Goal: Information Seeking & Learning: Learn about a topic

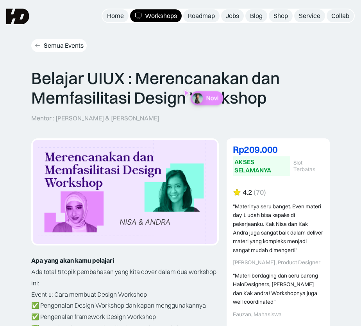
click at [71, 44] on div "Semua Events" at bounding box center [64, 45] width 40 height 8
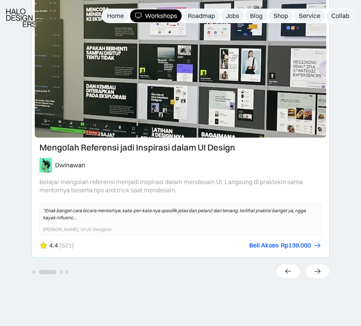
scroll to position [291, 0]
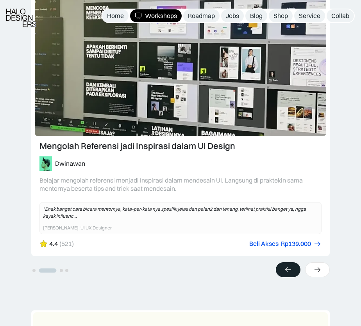
click at [293, 267] on div at bounding box center [288, 270] width 25 height 15
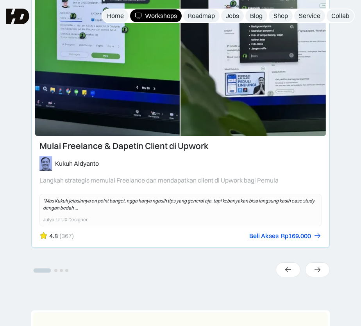
scroll to position [279, 0]
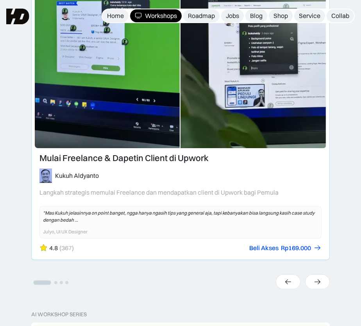
click at [179, 155] on link "1 of 4" at bounding box center [181, 91] width 298 height 338
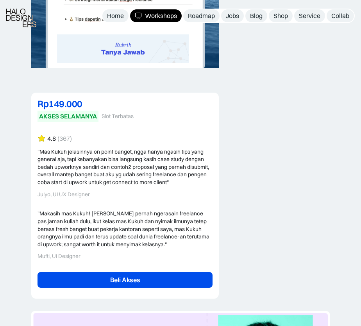
scroll to position [1717, 0]
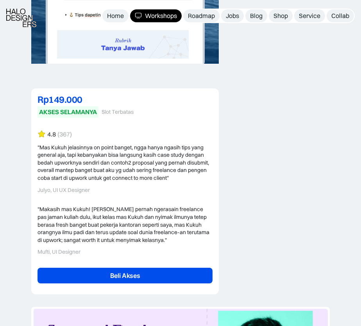
click at [70, 186] on div "4.8 (367) "Mas Kukuh jelasinnya on point banget, ngga hanya ngasih tips yang ge…" at bounding box center [125, 209] width 175 height 158
click at [79, 174] on div ""Mas Kukuh jelasinnya on point banget, ngga hanya ngasih tips yang general aja,…" at bounding box center [125, 169] width 175 height 50
click at [57, 130] on div "4.8 (367)" at bounding box center [59, 134] width 25 height 8
click at [51, 130] on div "4.8" at bounding box center [51, 134] width 9 height 8
click at [79, 130] on div "4.8 (367) "Mas Kukuh jelasinnya on point banget, ngga hanya ngasih tips yang ge…" at bounding box center [125, 161] width 175 height 63
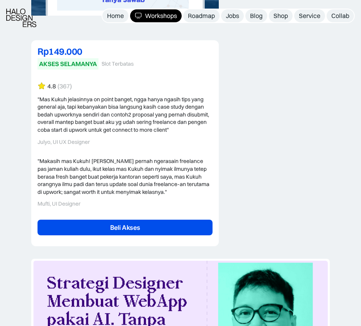
scroll to position [1766, 0]
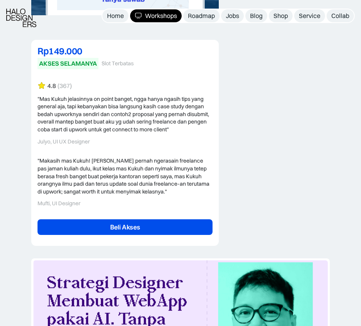
click at [65, 175] on div ""Makasih mas Kukuh! Meski pernah ngerasain freelance pas jaman kuliah dulu, iku…" at bounding box center [125, 176] width 175 height 38
click at [61, 189] on div ""Makasih mas Kukuh! Meski pernah ngerasain freelance pas jaman kuliah dulu, iku…" at bounding box center [125, 182] width 175 height 50
click at [58, 82] on div "(367)" at bounding box center [65, 86] width 14 height 8
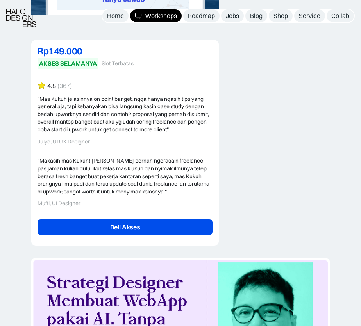
click at [50, 82] on div "4.8" at bounding box center [51, 86] width 9 height 8
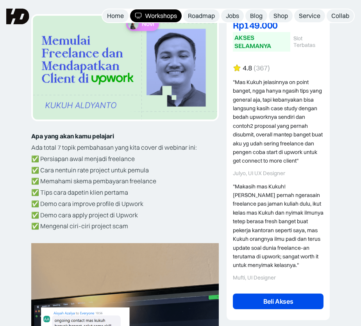
scroll to position [114, 0]
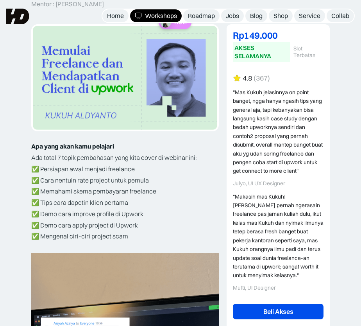
click at [281, 126] on div ""Mas Kukuh jelasinnya on point banget, ngga hanya ngasih tips yang general aja,…" at bounding box center [278, 132] width 91 height 88
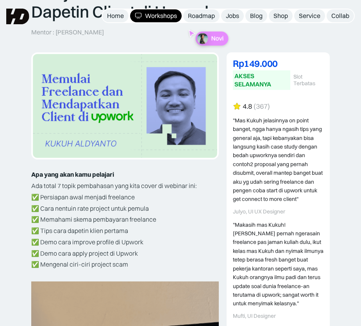
scroll to position [25, 0]
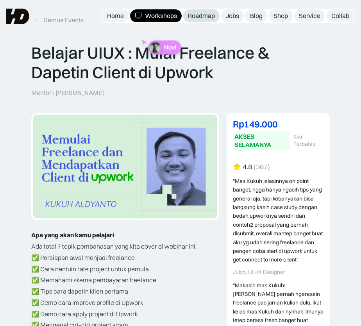
click at [207, 19] on div "Roadmap" at bounding box center [201, 16] width 27 height 8
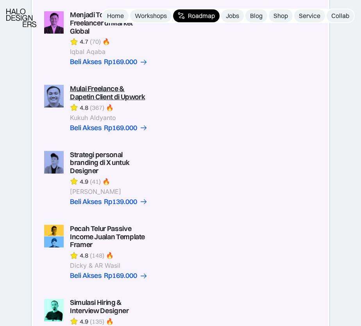
scroll to position [276, 0]
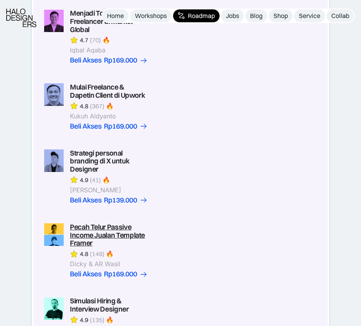
click at [144, 236] on link at bounding box center [180, 250] width 273 height 55
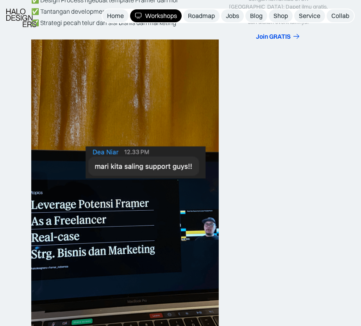
scroll to position [319, 0]
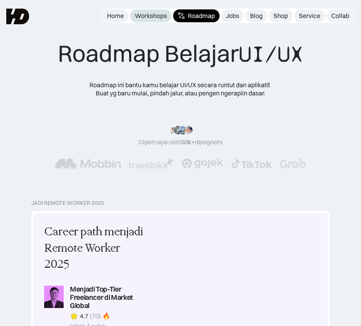
click at [157, 14] on div "Workshops" at bounding box center [151, 16] width 32 height 8
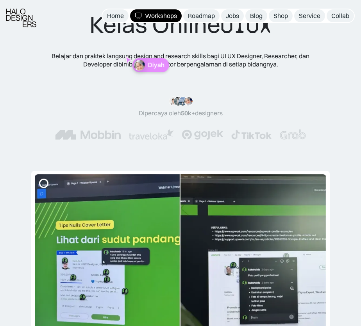
scroll to position [30, 0]
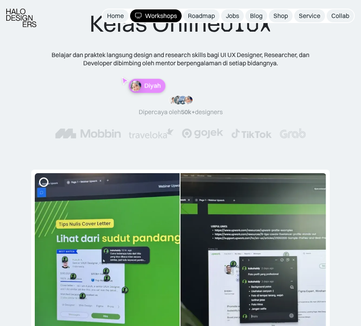
click at [150, 75] on div "Kelas Online UIUX Belajar [PERSON_NAME] praktek langsung design and research sk…" at bounding box center [181, 81] width 282 height 145
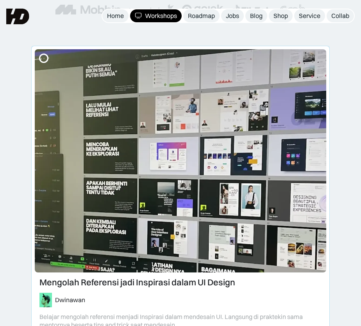
scroll to position [118, 0]
